Goal: Information Seeking & Learning: Compare options

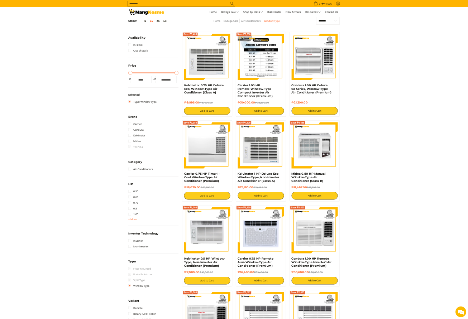
scroll to position [101, 0]
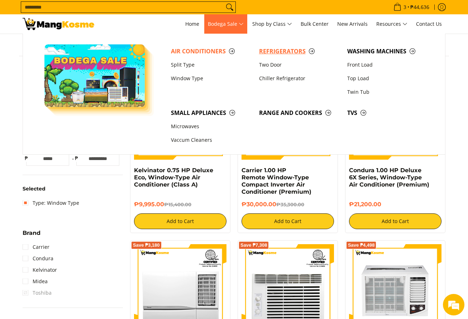
click at [269, 55] on span "Refrigerators" at bounding box center [299, 51] width 81 height 9
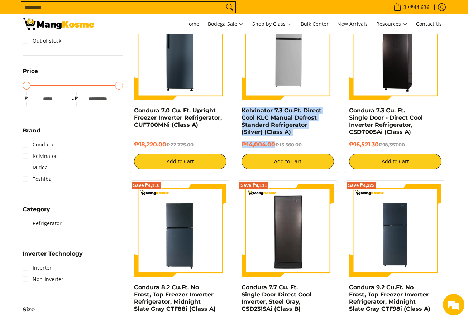
click at [276, 145] on div "Save ₱1,556 Kelvinator 7.3 Cu.Ft. Direct Cool KLC Manual Defrost Standard Refri…" at bounding box center [288, 89] width 100 height 170
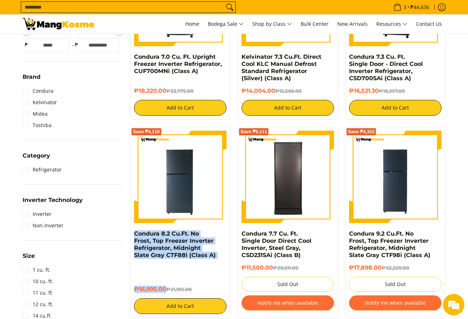
drag, startPoint x: 131, startPoint y: 235, endPoint x: 166, endPoint y: 288, distance: 62.6
click at [166, 288] on div "Save ₱4,110 Condura 8.2 Cu.Ft. No Frost, Top Freezer Inverter Refrigerator, Mid…" at bounding box center [180, 222] width 100 height 191
copy div "Condura 8.2 Cu.Ft. No Frost, Top Freezer Inverter Refrigerator, Midnight Slate …"
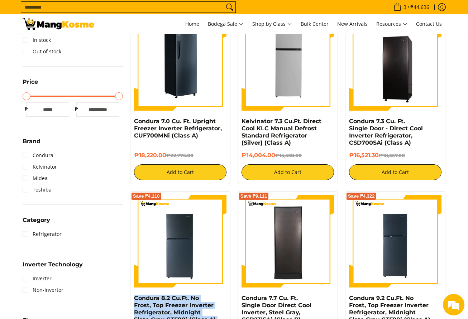
scroll to position [108, 0]
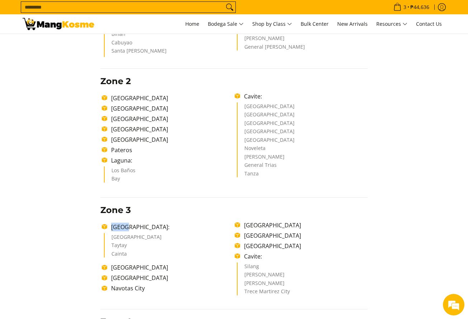
scroll to position [276, 0]
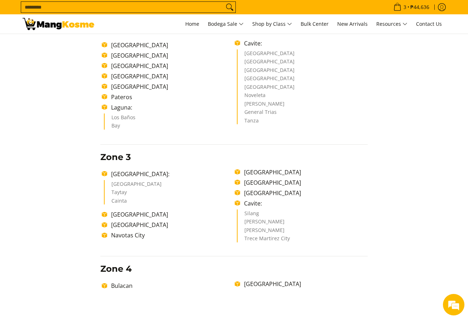
click at [172, 185] on li "Antipolo City" at bounding box center [169, 186] width 116 height 9
drag, startPoint x: 111, startPoint y: 172, endPoint x: 131, endPoint y: 201, distance: 35.4
click at [131, 201] on ul "Rizal: Antipolo City Taytay Cainta Quezon City Marikina City Navotas City Valen…" at bounding box center [234, 206] width 268 height 77
copy ul "Rizal: Antipolo City Taytay Cainta"
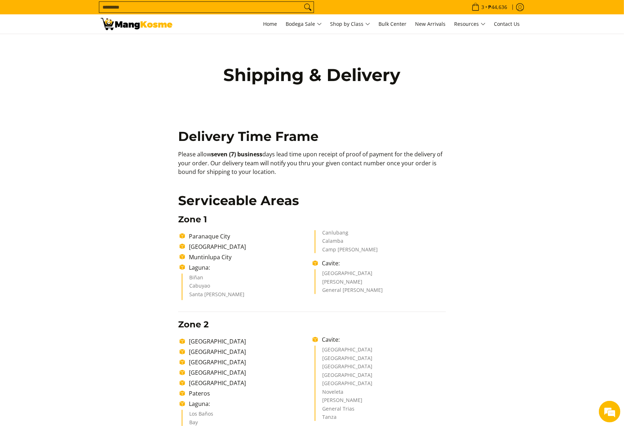
click at [97, 61] on div "Shipping & Delivery" at bounding box center [312, 87] width 430 height 106
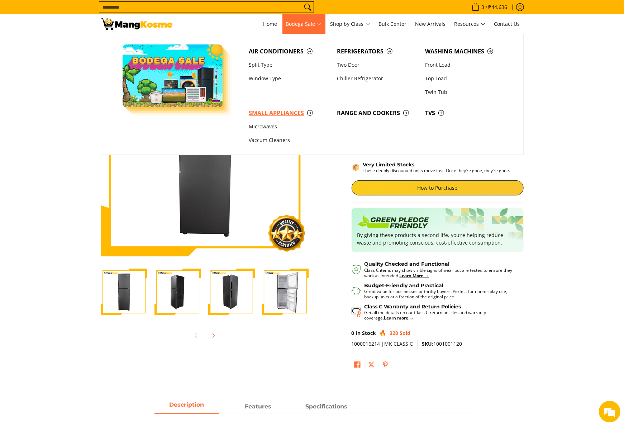
click at [297, 116] on span "Small Appliances" at bounding box center [289, 113] width 81 height 9
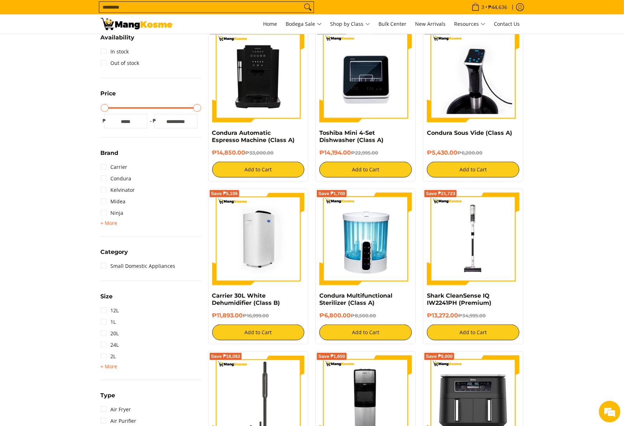
click at [259, 247] on img at bounding box center [258, 238] width 92 height 92
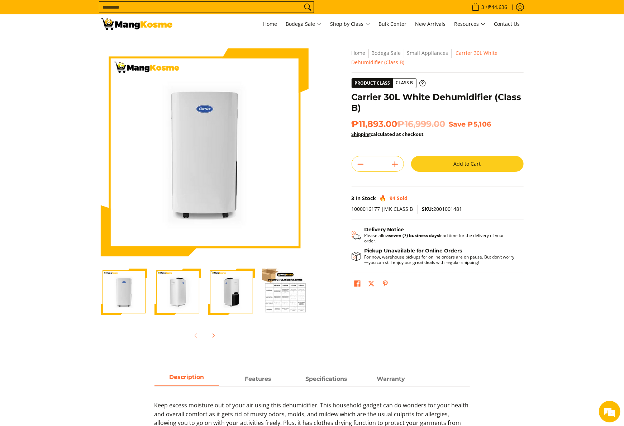
click at [457, 206] on span "SKU: 2001001481" at bounding box center [442, 208] width 40 height 7
copy span "2001001481"
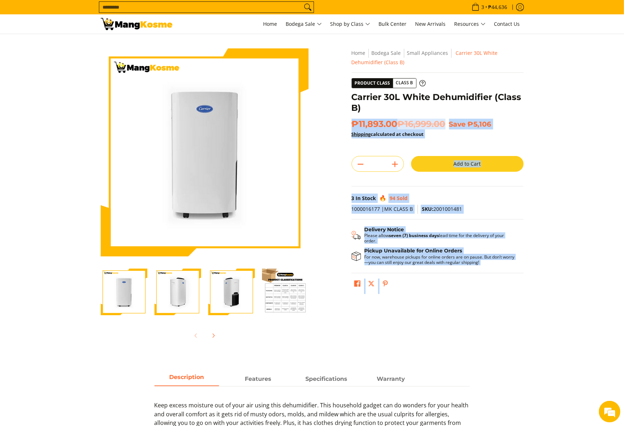
drag, startPoint x: 349, startPoint y: 96, endPoint x: 373, endPoint y: 108, distance: 26.6
click at [373, 108] on div "**********" at bounding box center [437, 172] width 179 height 249
drag, startPoint x: 373, startPoint y: 108, endPoint x: 360, endPoint y: 108, distance: 12.9
click at [360, 108] on h1 "Carrier 30L White Dehumidifier (Class B)" at bounding box center [438, 103] width 172 height 22
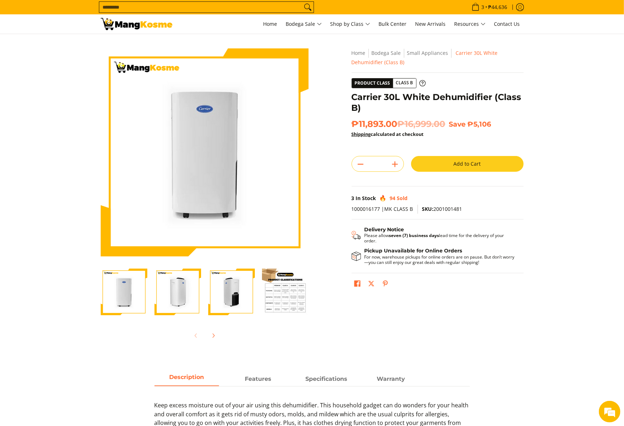
click at [352, 101] on h1 "Carrier 30L White Dehumidifier (Class B)" at bounding box center [438, 103] width 172 height 22
click at [353, 100] on h1 "Carrier 30L White Dehumidifier (Class B)" at bounding box center [438, 103] width 172 height 22
click at [362, 105] on h1 "Carrier 30L White Dehumidifier (Class B)" at bounding box center [438, 103] width 172 height 22
copy div "Carrier 30L White Dehumidifier (Class B)"
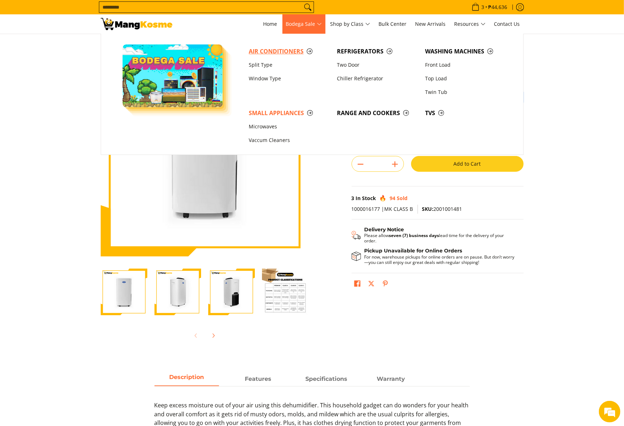
click at [301, 46] on link "Air Conditioners" at bounding box center [289, 51] width 88 height 14
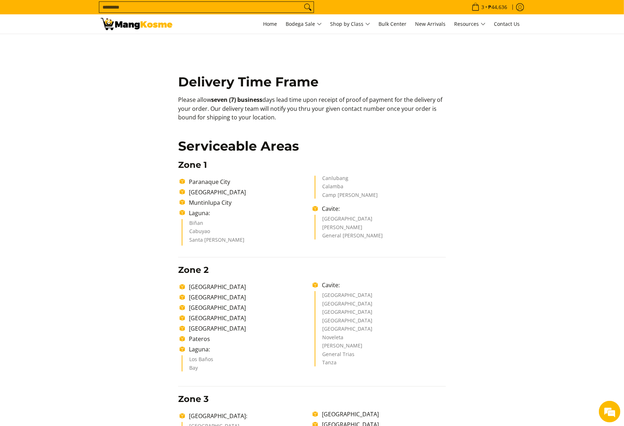
scroll to position [143, 0]
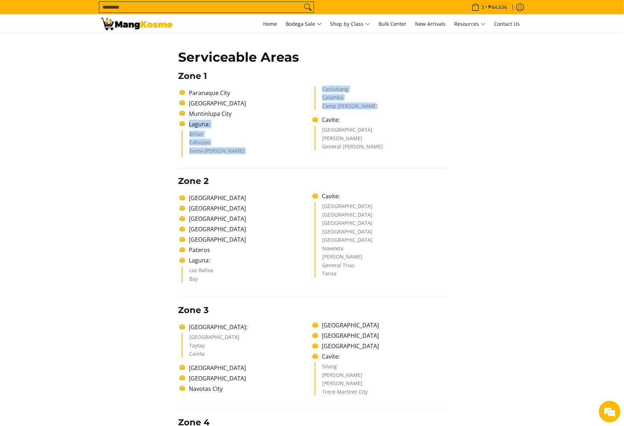
drag, startPoint x: 190, startPoint y: 121, endPoint x: 386, endPoint y: 105, distance: 196.7
click at [386, 105] on ul "Paranaque City Las Piñas City Muntinlupa City Laguna: Biñan Cabuyao Santa Rosa …" at bounding box center [312, 122] width 268 height 70
drag, startPoint x: 191, startPoint y: 270, endPoint x: 203, endPoint y: 280, distance: 15.3
click at [203, 280] on ul "Los Baños Bay" at bounding box center [247, 274] width 131 height 16
drag, startPoint x: 203, startPoint y: 280, endPoint x: 185, endPoint y: 268, distance: 20.8
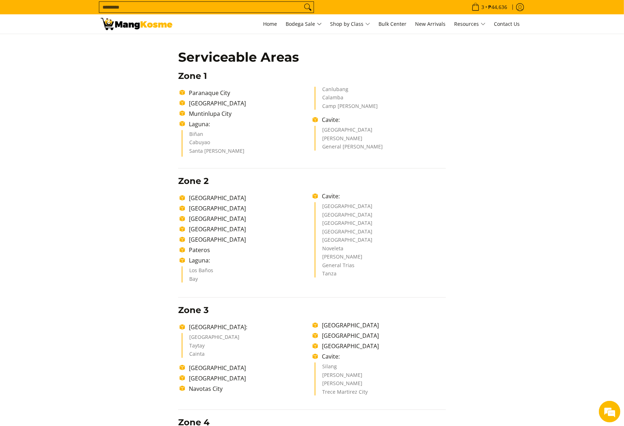
click at [185, 268] on ul "Los Baños Bay" at bounding box center [247, 274] width 131 height 16
drag, startPoint x: 185, startPoint y: 268, endPoint x: 201, endPoint y: 277, distance: 18.4
click at [201, 277] on ul "Los Baños Bay" at bounding box center [247, 274] width 131 height 16
copy ul "Los Baños Bay"
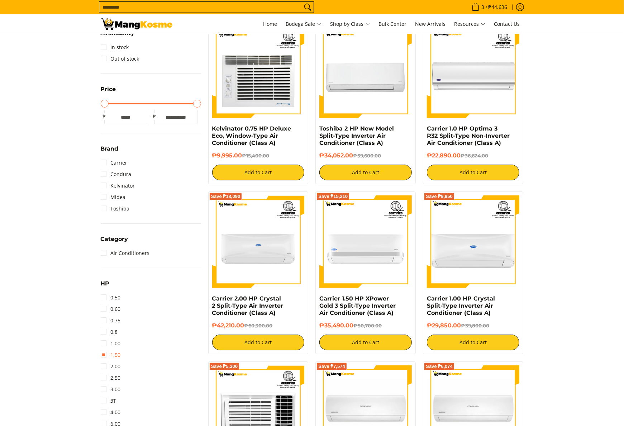
click at [118, 354] on link "1.50" at bounding box center [111, 354] width 20 height 11
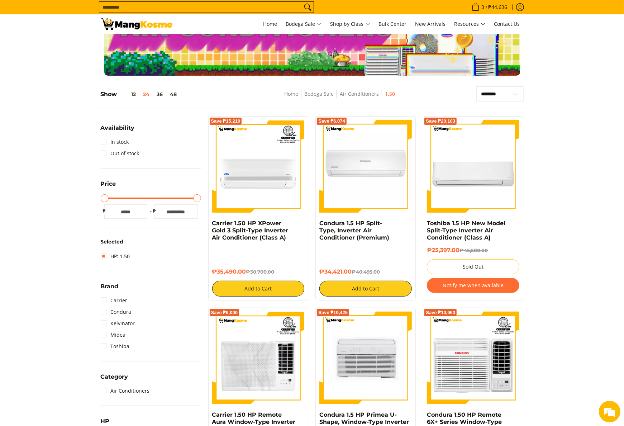
scroll to position [172, 0]
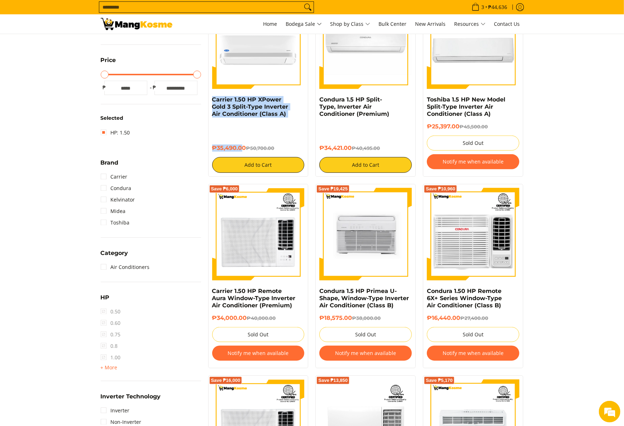
copy div "Carrier 1.50 HP XPower Gold 3 Split-Type Inverter Air Conditioner (Class A) ₱35…"
drag, startPoint x: 210, startPoint y: 99, endPoint x: 243, endPoint y: 145, distance: 56.2
click at [243, 145] on div "Save ₱15,210 Carrier 1.50 HP XPower Gold 3 Split-Type Inverter Air Conditioner …" at bounding box center [258, 84] width 100 height 184
drag, startPoint x: 243, startPoint y: 145, endPoint x: 245, endPoint y: 148, distance: 3.8
click at [245, 148] on h6 "₱35,490.00 ₱50,700.00" at bounding box center [258, 147] width 92 height 7
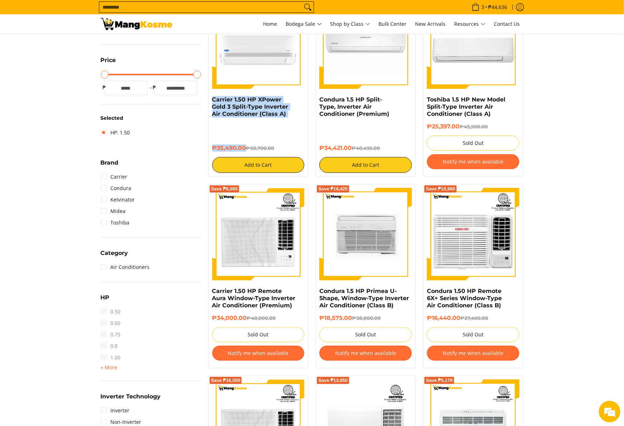
copy div "Carrier 1.50 HP XPower Gold 3 Split-Type Inverter Air Conditioner (Class A) ₱35…"
drag, startPoint x: 245, startPoint y: 148, endPoint x: 205, endPoint y: 98, distance: 63.9
click at [205, 98] on div "Save ₱15,210 Carrier 1.50 HP XPower Gold 3 Split-Type Inverter Air Conditioner …" at bounding box center [259, 84] width 108 height 184
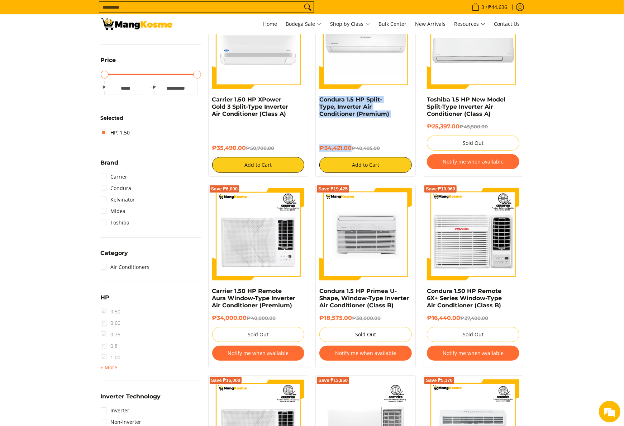
drag, startPoint x: 318, startPoint y: 99, endPoint x: 353, endPoint y: 147, distance: 58.8
click at [353, 147] on div "Save ₱6,074 Condura 1.5 HP Split-Type, Inverter Air Conditioner (Premium) ₱34,4…" at bounding box center [365, 84] width 100 height 184
copy div "Condura 1.5 HP Split-Type, Inverter Air Conditioner (Premium) ₱34,421.00"
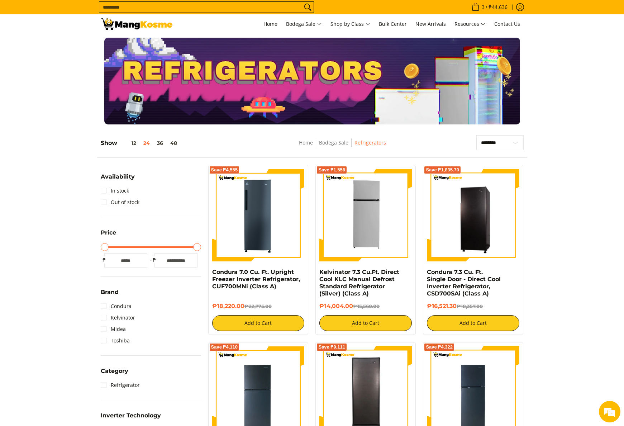
scroll to position [108, 0]
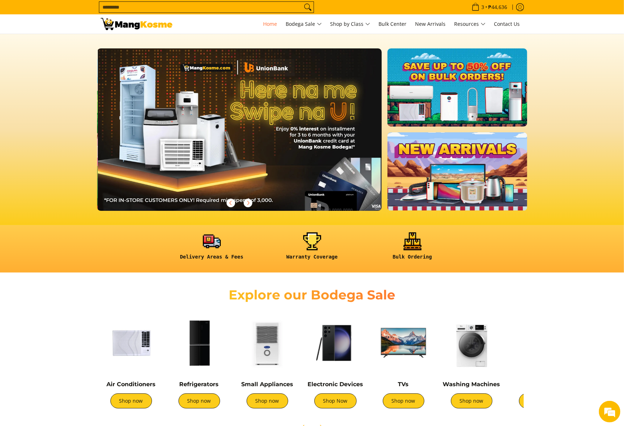
scroll to position [0, 285]
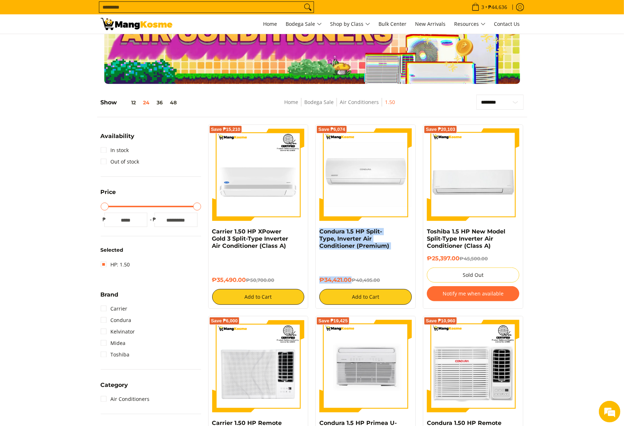
scroll to position [29, 0]
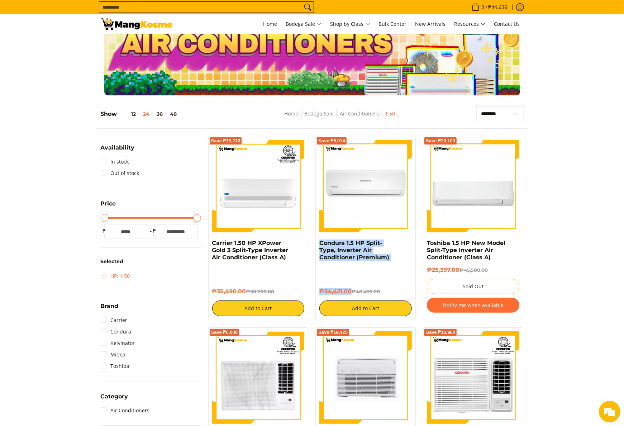
click at [116, 278] on link "HP: 1.50" at bounding box center [115, 275] width 29 height 11
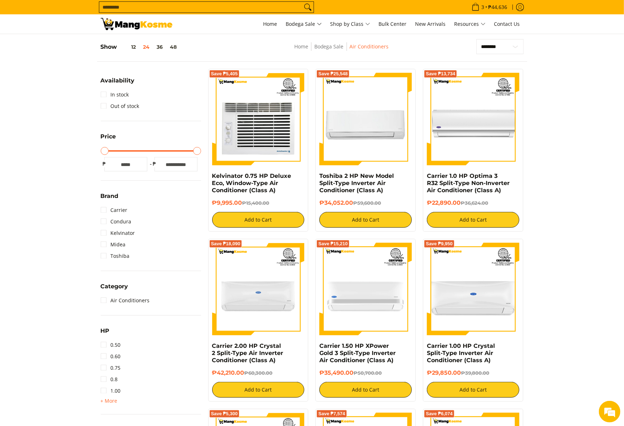
scroll to position [101, 0]
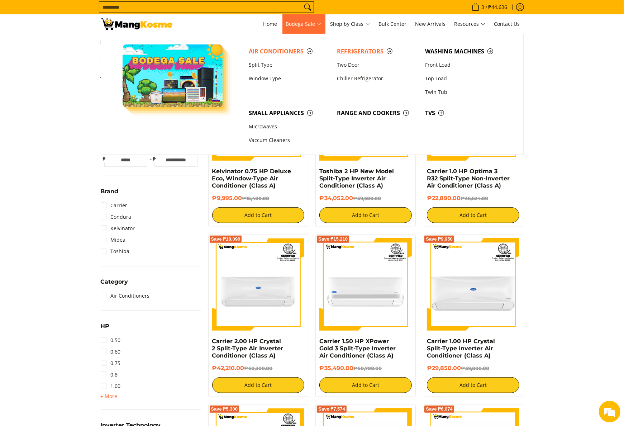
drag, startPoint x: 343, startPoint y: 48, endPoint x: 339, endPoint y: 45, distance: 5.5
click at [343, 48] on span "Refrigerators" at bounding box center [377, 51] width 81 height 9
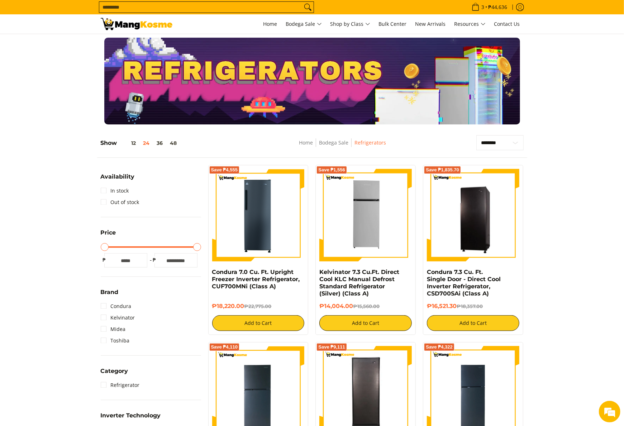
click at [152, 21] on img at bounding box center [137, 24] width 72 height 12
